Goal: Find specific page/section: Find specific page/section

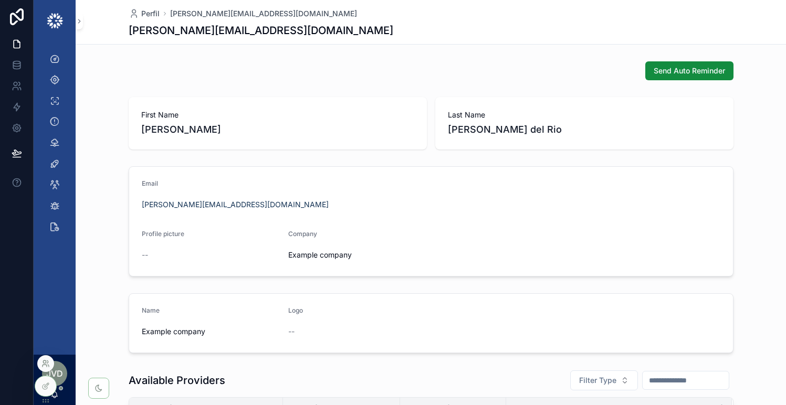
click at [43, 364] on icon at bounding box center [45, 364] width 8 height 8
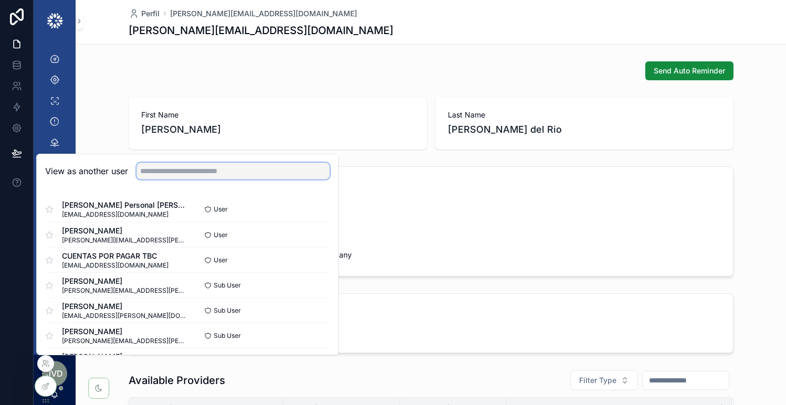
click at [219, 169] on input "text" at bounding box center [233, 171] width 193 height 17
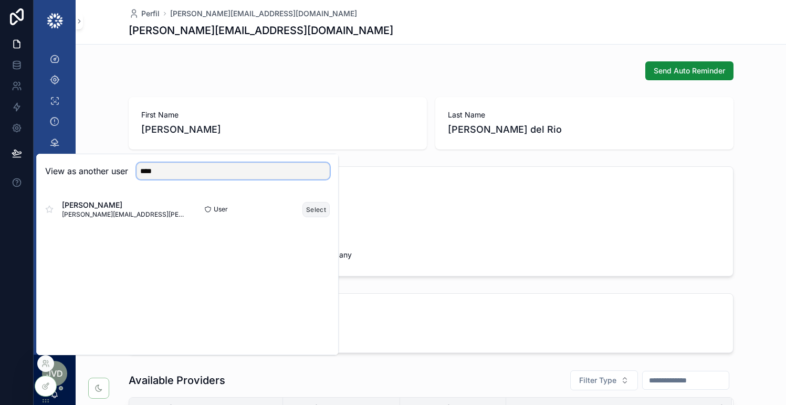
type input "****"
click at [320, 206] on button "Select" at bounding box center [316, 209] width 27 height 15
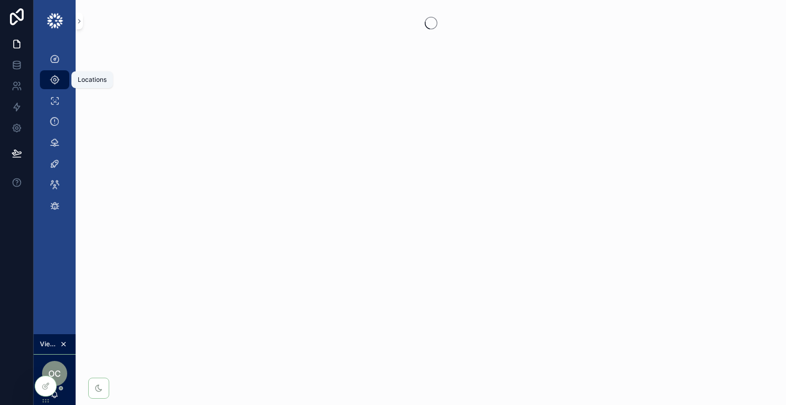
click at [54, 79] on icon "scrollable content" at bounding box center [54, 80] width 11 height 11
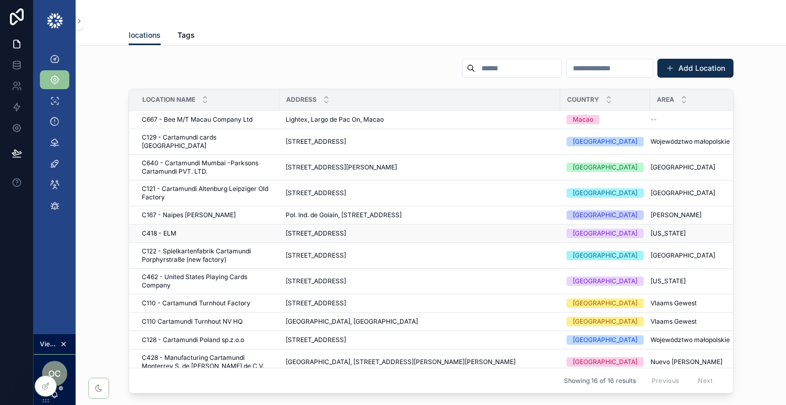
click at [490, 230] on div "443 Shaker Rd #3124, East Longmeadow, MA 01028, USA 443 Shaker Rd #3124, East L…" at bounding box center [420, 234] width 268 height 8
click at [486, 278] on td "300 Gap Way, Erlanger, KY 41018, USA 300 Gap Way, Erlanger, KY 41018, USA" at bounding box center [419, 282] width 281 height 26
click at [412, 277] on div "300 Gap Way, Erlanger, KY 41018, USA 300 Gap Way, Erlanger, KY 41018, USA" at bounding box center [420, 281] width 268 height 8
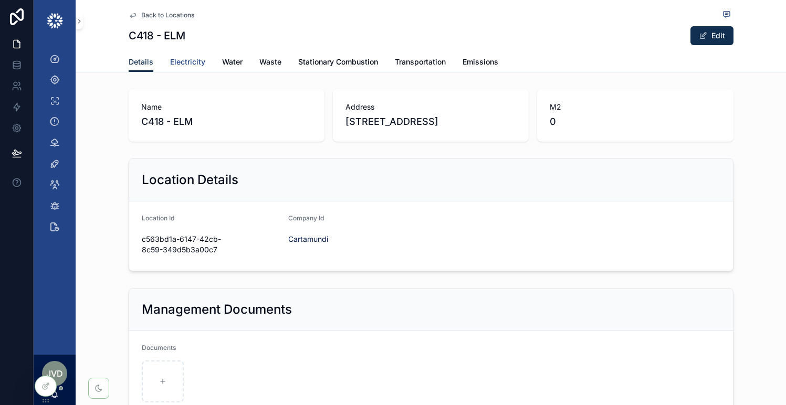
click at [191, 59] on span "Electricity" at bounding box center [187, 62] width 35 height 11
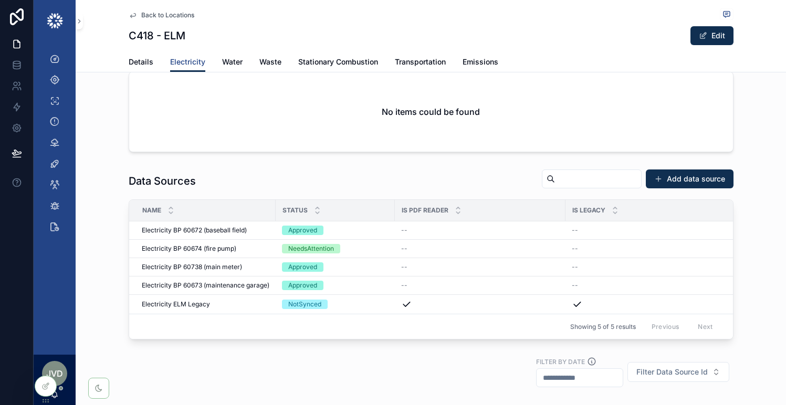
scroll to position [52, 0]
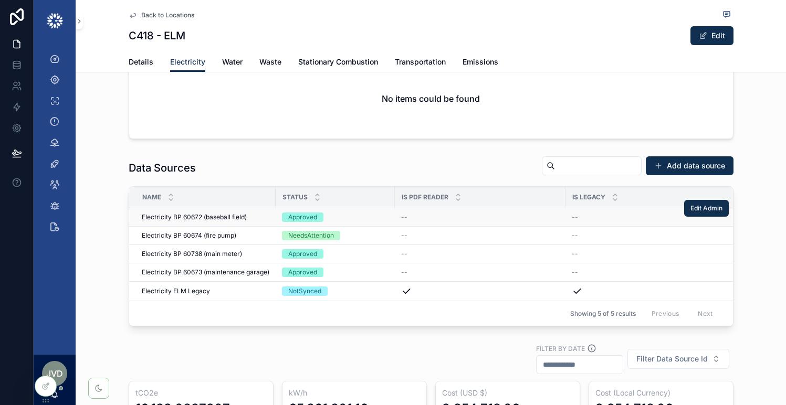
click at [258, 218] on div "Electricity BP 60672 (baseball field) Electricity BP 60672 (baseball field)" at bounding box center [206, 217] width 128 height 8
click at [253, 253] on div "Electricity BP 60738 (main meter) Electricity BP 60738 (main meter)" at bounding box center [206, 254] width 128 height 8
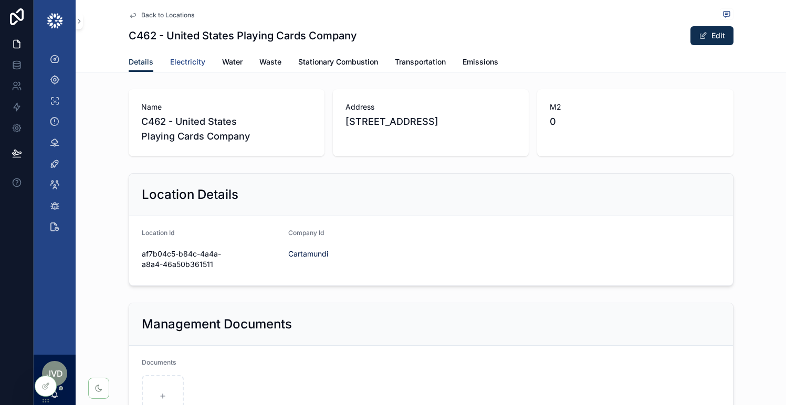
click at [183, 63] on span "Electricity" at bounding box center [187, 62] width 35 height 11
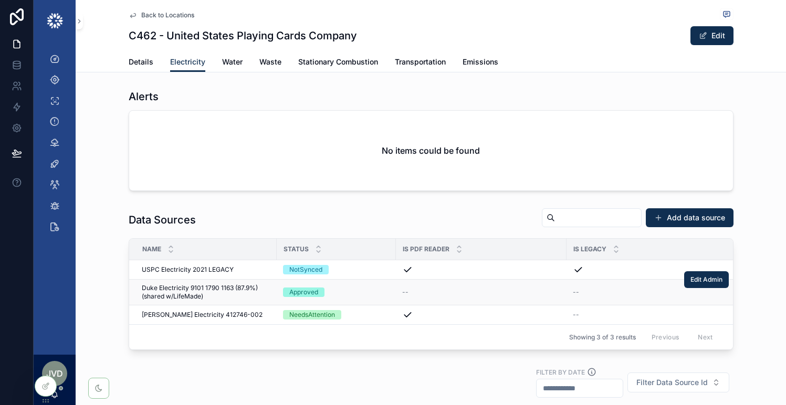
click at [253, 295] on span "Duke Electricity 9101 1790 1163 (87.9%) (shared w/LifeMade)" at bounding box center [206, 292] width 129 height 17
click at [245, 316] on div "Owen Electricity 412746-002 Owen Electricity 412746-002" at bounding box center [206, 315] width 129 height 8
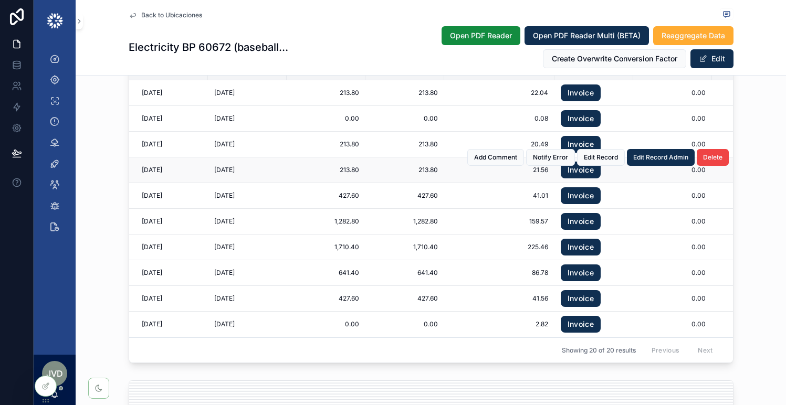
scroll to position [1746, 0]
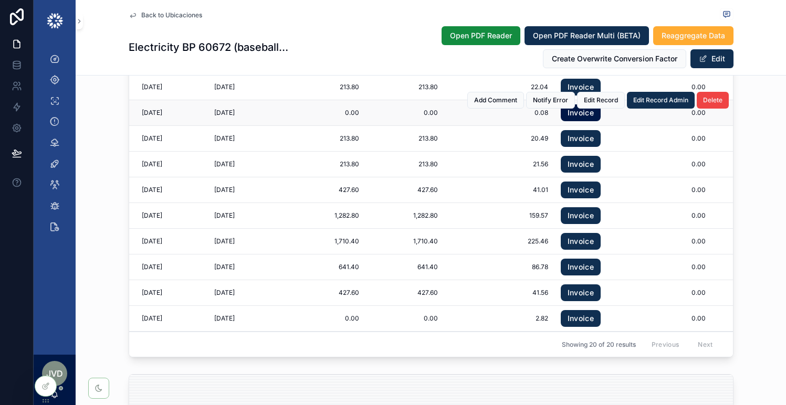
click at [585, 115] on link "Invoice" at bounding box center [581, 113] width 40 height 17
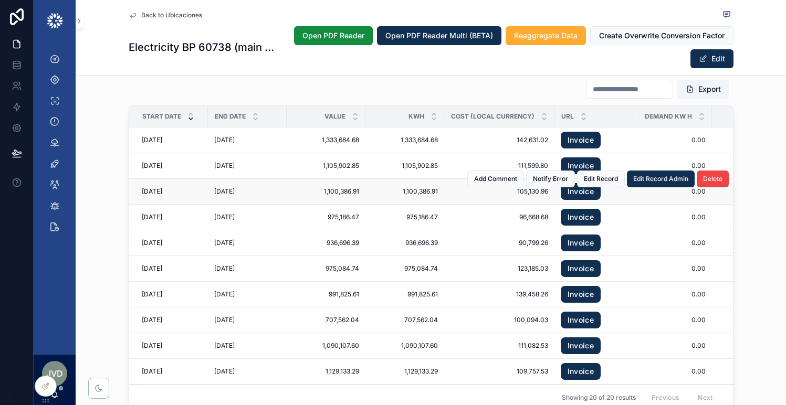
scroll to position [1697, 0]
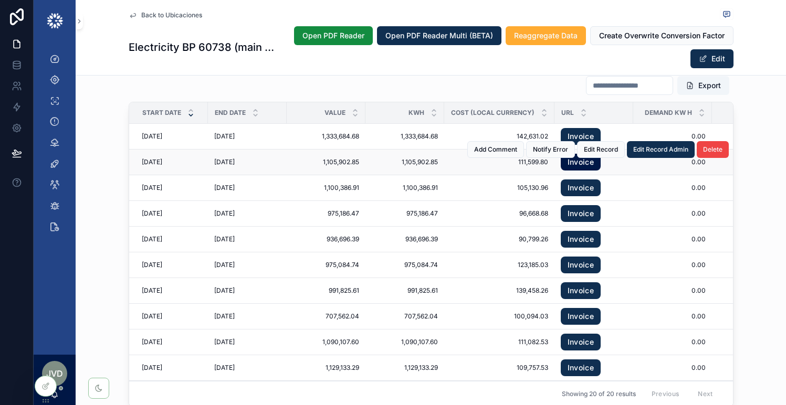
click at [589, 166] on link "Invoice" at bounding box center [581, 162] width 40 height 17
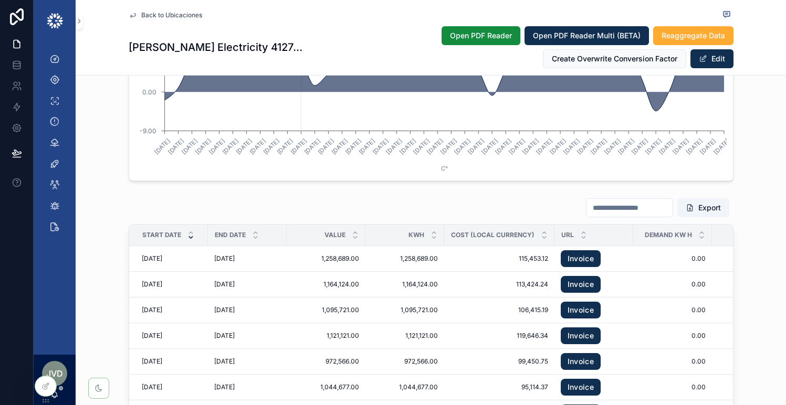
scroll to position [1699, 0]
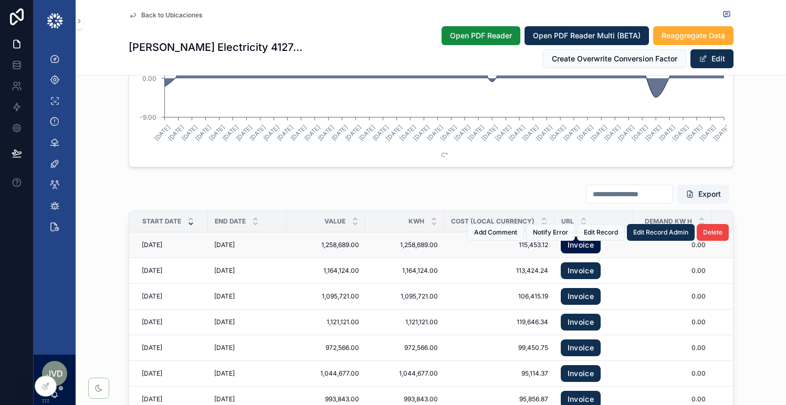
click at [566, 237] on link "Invoice" at bounding box center [581, 245] width 40 height 17
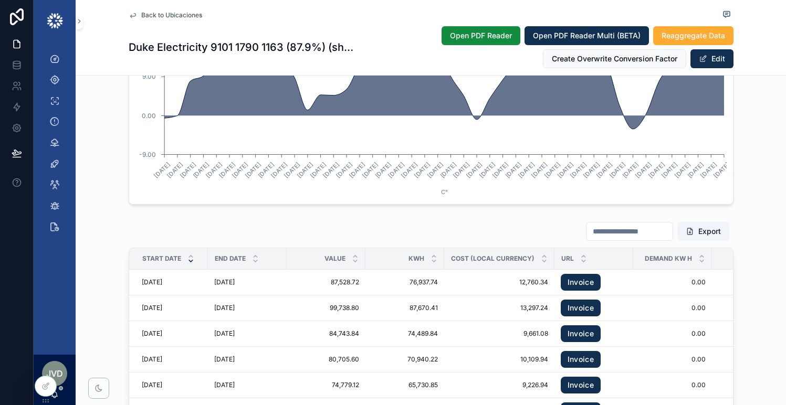
scroll to position [1742, 0]
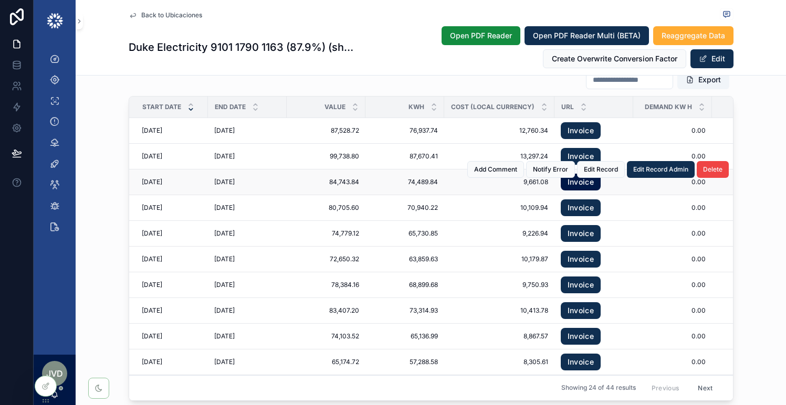
click at [593, 185] on link "Invoice" at bounding box center [581, 182] width 40 height 17
